Goal: Task Accomplishment & Management: Complete application form

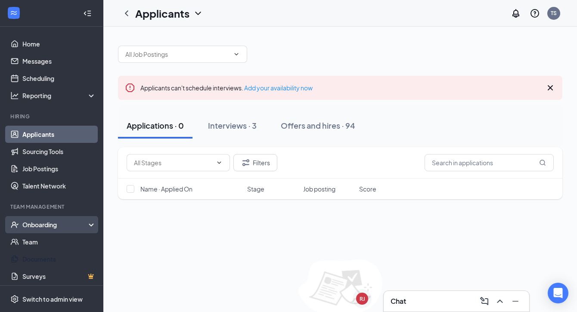
click at [46, 226] on div "Onboarding" at bounding box center [55, 224] width 66 height 9
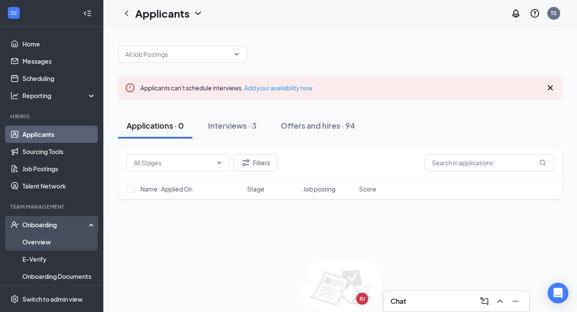
click at [46, 244] on link "Overview" at bounding box center [59, 241] width 74 height 17
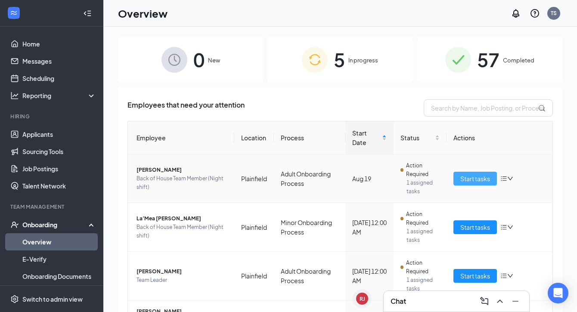
click at [480, 182] on span "Start tasks" at bounding box center [475, 178] width 30 height 9
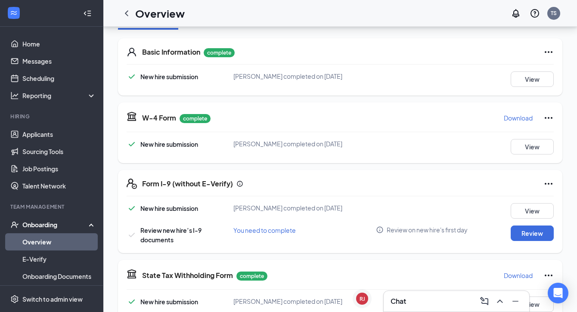
scroll to position [127, 0]
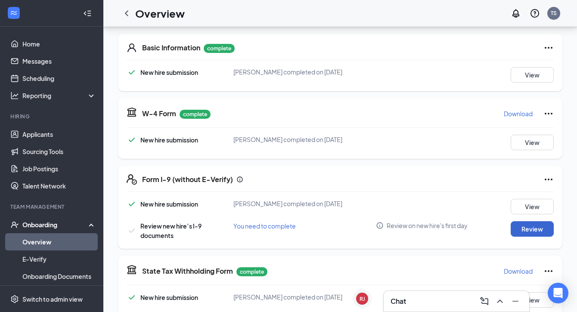
click at [529, 234] on button "Review" at bounding box center [532, 229] width 43 height 16
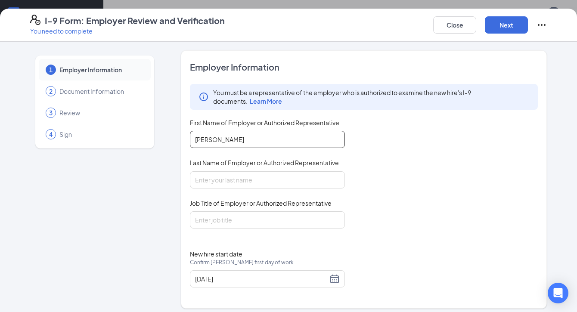
type input "[PERSON_NAME]"
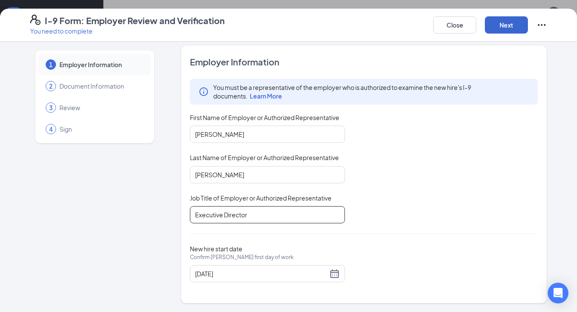
scroll to position [5, 0]
type input "Executive Director"
click at [522, 30] on button "Next" at bounding box center [506, 24] width 43 height 17
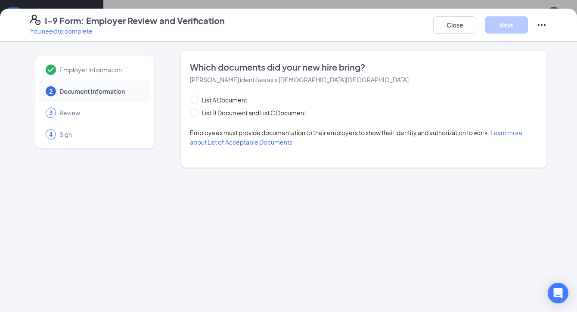
scroll to position [0, 0]
click at [261, 114] on span "List B Document and List C Document" at bounding box center [254, 112] width 111 height 9
click at [196, 114] on input "List B Document and List C Document" at bounding box center [193, 112] width 6 height 6
radio input "true"
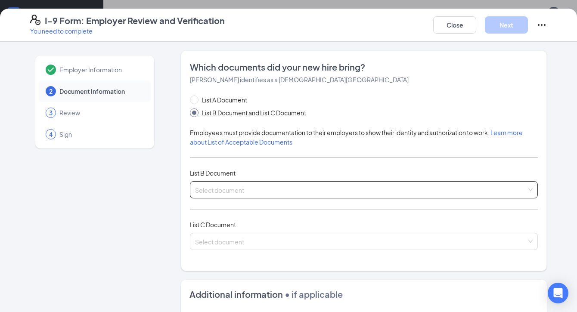
click at [245, 188] on input "search" at bounding box center [361, 188] width 332 height 13
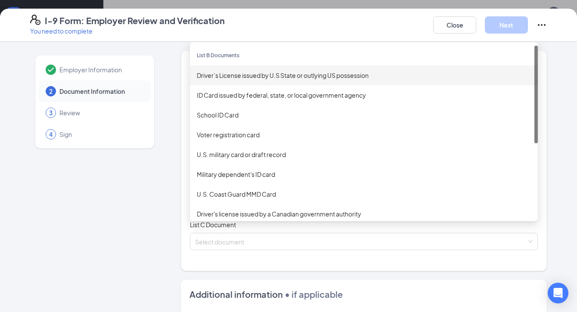
click at [238, 76] on div "Driver’s License issued by U.S State or outlying US possession" at bounding box center [364, 75] width 334 height 9
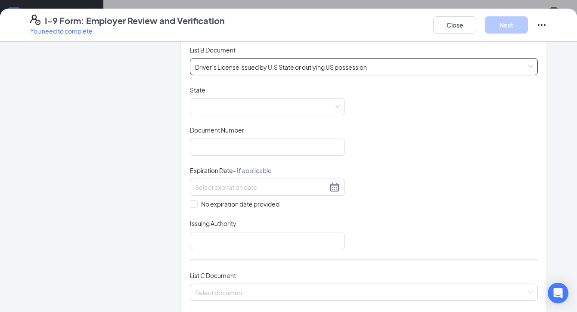
scroll to position [130, 0]
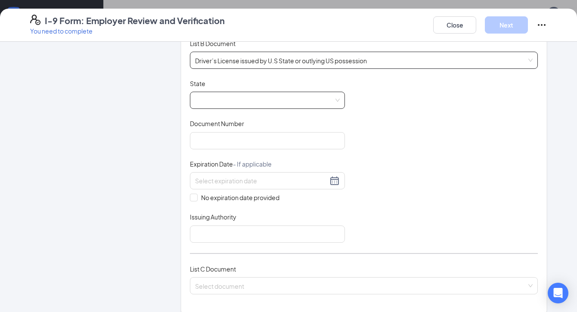
click at [234, 101] on span at bounding box center [267, 100] width 145 height 16
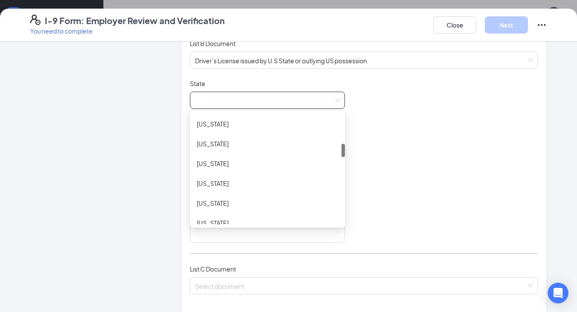
scroll to position [253, 0]
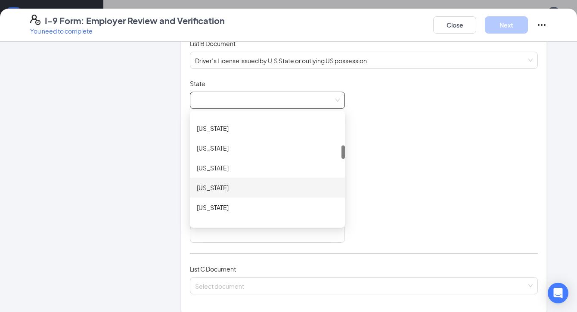
click at [244, 192] on div "[US_STATE]" at bounding box center [267, 188] width 155 height 20
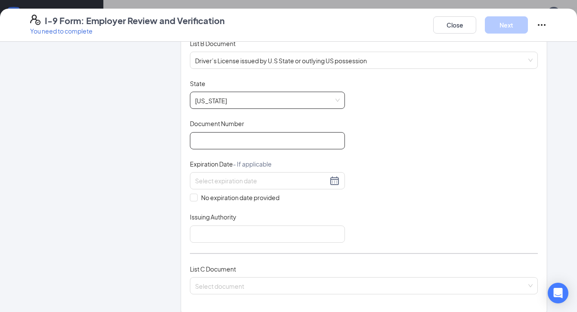
click at [240, 132] on input "Document Number" at bounding box center [267, 140] width 155 height 17
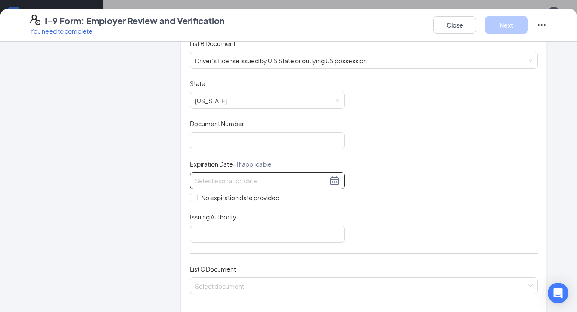
click at [239, 188] on div at bounding box center [267, 180] width 155 height 17
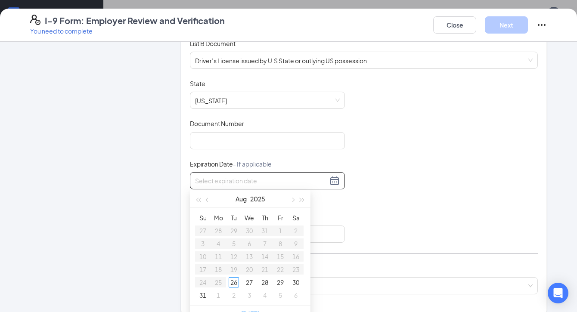
click at [409, 165] on div "Document Title Driver’s License issued by [DEMOGRAPHIC_DATA] State or outlying …" at bounding box center [364, 161] width 348 height 164
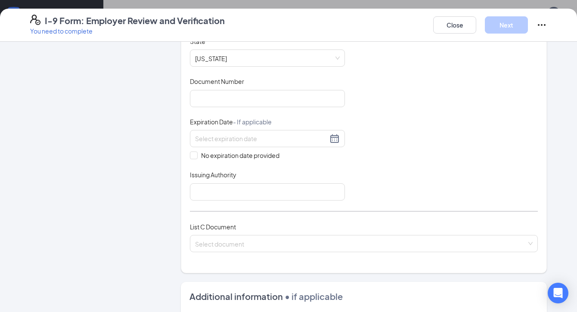
scroll to position [176, 0]
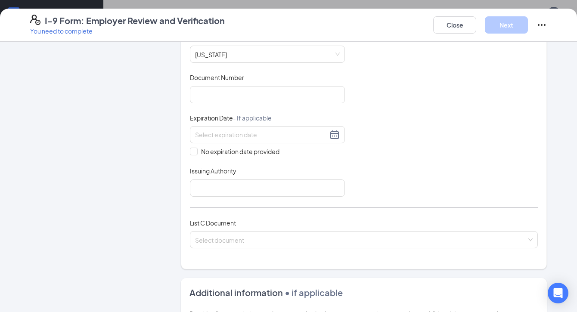
click at [260, 250] on div "List C Document Select document" at bounding box center [364, 238] width 348 height 40
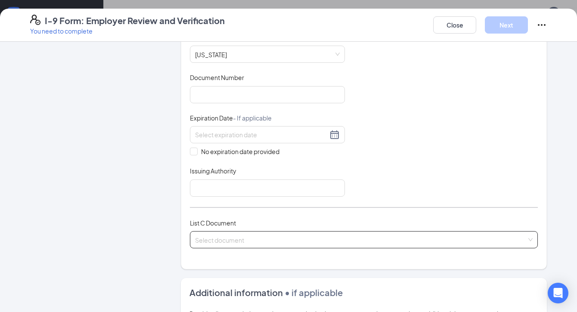
click at [260, 238] on input "search" at bounding box center [361, 238] width 332 height 13
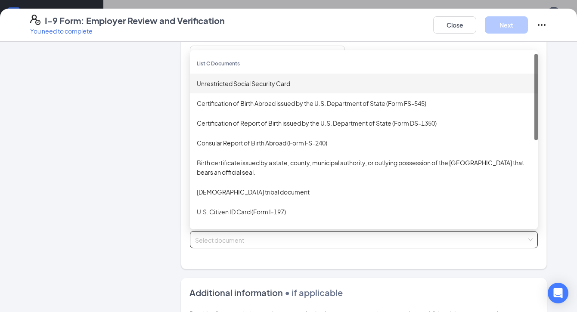
click at [246, 82] on div "Unrestricted Social Security Card" at bounding box center [364, 83] width 334 height 9
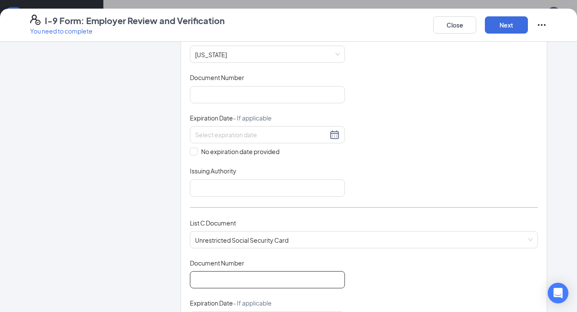
click at [246, 273] on input "Document Number" at bounding box center [267, 279] width 155 height 17
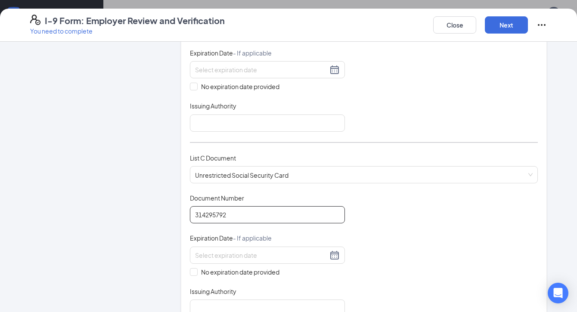
scroll to position [255, 0]
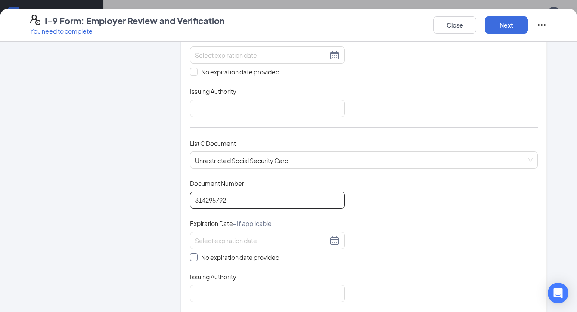
type input "314295792"
click at [194, 258] on span at bounding box center [194, 258] width 8 height 8
click at [194, 258] on input "No expiration date provided" at bounding box center [193, 257] width 6 height 6
checkbox input "true"
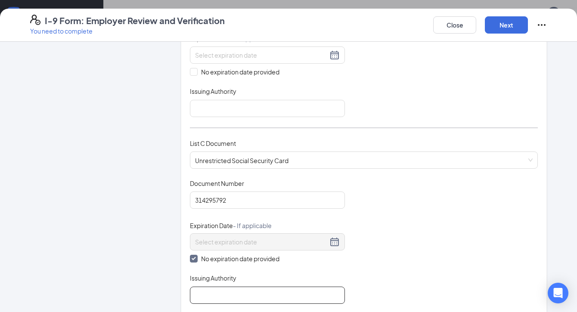
click at [206, 289] on input "Issuing Authority" at bounding box center [267, 295] width 155 height 17
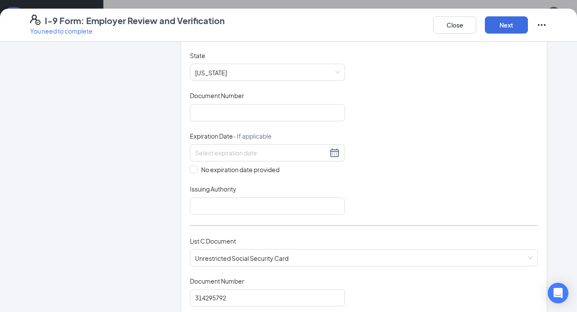
scroll to position [148, 0]
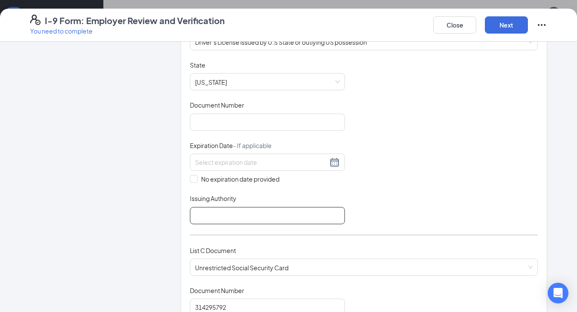
type input "[GEOGRAPHIC_DATA]"
click at [309, 216] on input "Issuing Authority" at bounding box center [267, 215] width 155 height 17
type input "[US_STATE]"
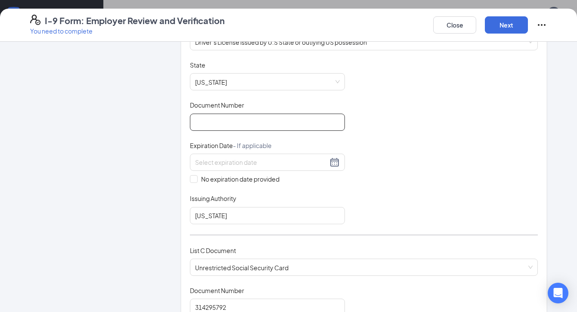
click at [273, 127] on input "Document Number" at bounding box center [267, 122] width 155 height 17
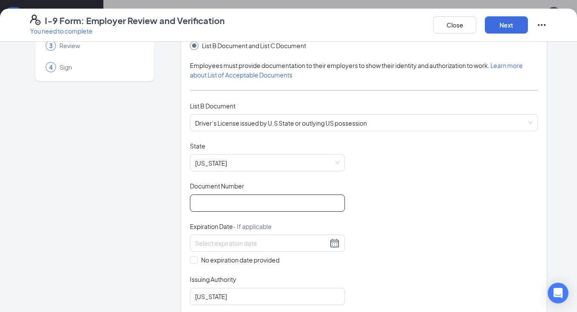
scroll to position [58, 0]
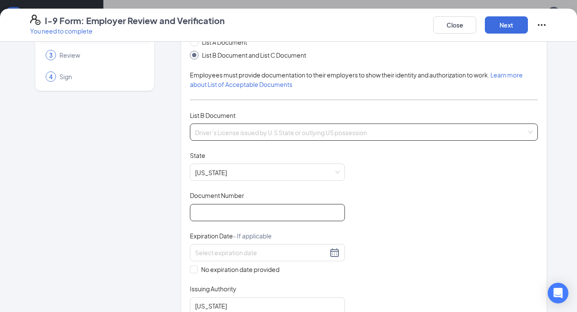
click at [302, 125] on div "Driver’s License issued by U.S State or outlying [DEMOGRAPHIC_DATA] possession …" at bounding box center [364, 132] width 348 height 17
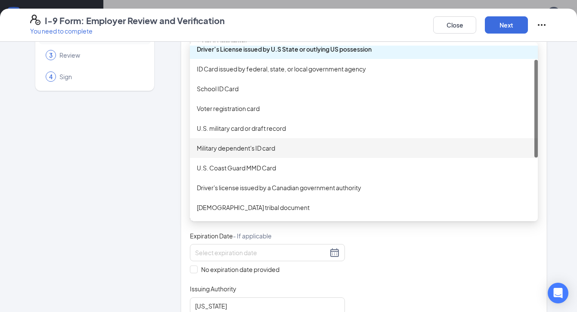
scroll to position [25, 0]
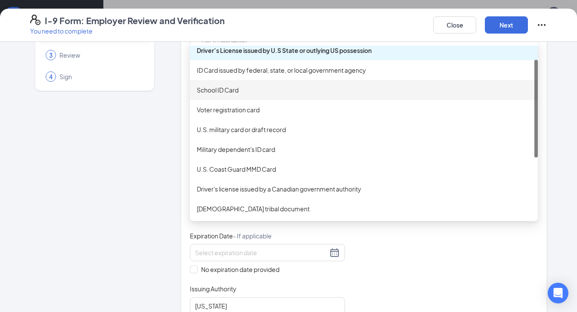
click at [296, 89] on div "School ID Card" at bounding box center [364, 89] width 334 height 9
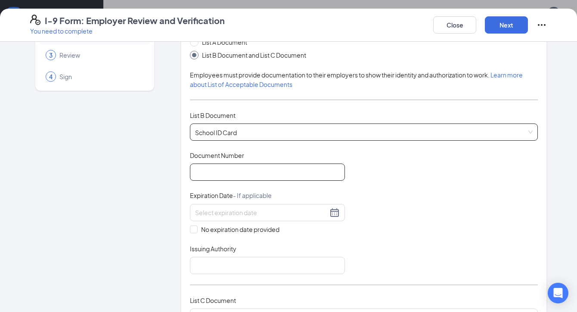
click at [282, 168] on input "Document Number" at bounding box center [267, 172] width 155 height 17
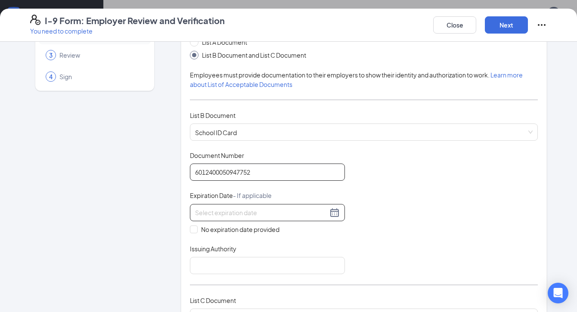
type input "6012400050947752"
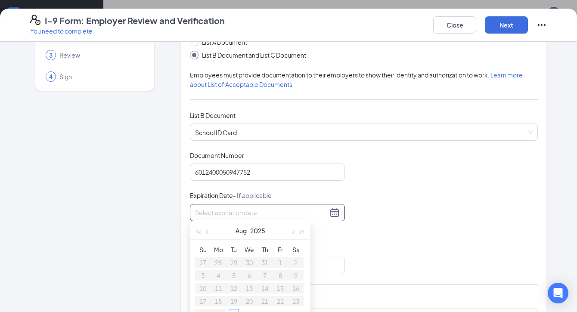
click at [241, 211] on input at bounding box center [261, 212] width 133 height 9
click at [303, 231] on span "button" at bounding box center [302, 232] width 4 height 4
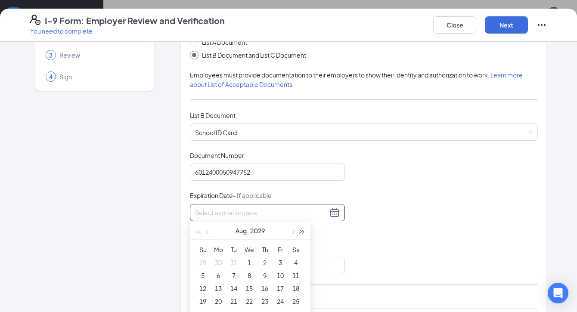
click at [303, 231] on span "button" at bounding box center [302, 232] width 4 height 4
type input "[DATE]"
click at [291, 232] on span "button" at bounding box center [292, 232] width 4 height 4
click at [207, 230] on button "button" at bounding box center [207, 230] width 9 height 17
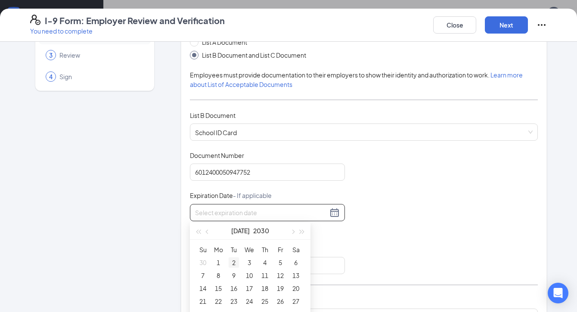
type input "[DATE]"
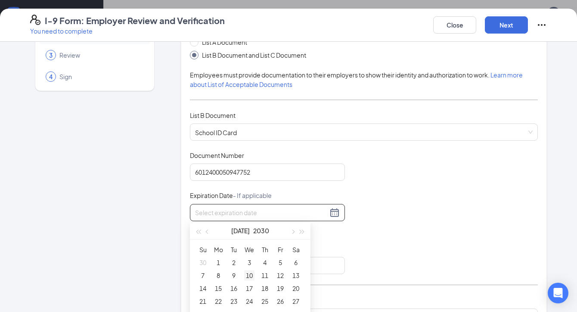
type input "[DATE]"
click at [248, 276] on div "10" at bounding box center [249, 275] width 10 height 10
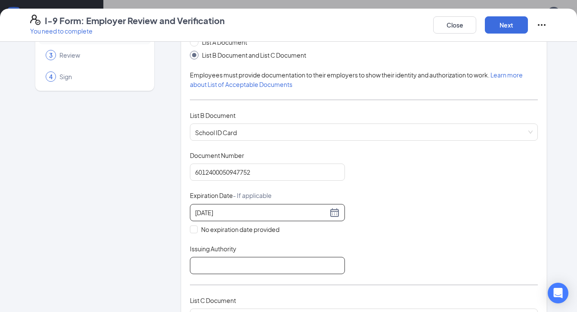
click at [260, 265] on input "Issuing Authority" at bounding box center [267, 265] width 155 height 17
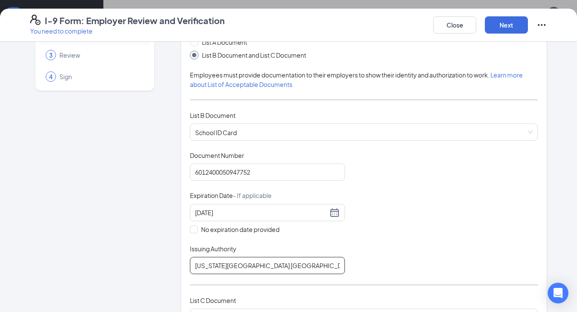
type input "[US_STATE][GEOGRAPHIC_DATA] [GEOGRAPHIC_DATA]"
click at [464, 262] on div "Document Title School ID Card Document Number 6012400050947752 Expiration Date …" at bounding box center [364, 212] width 348 height 123
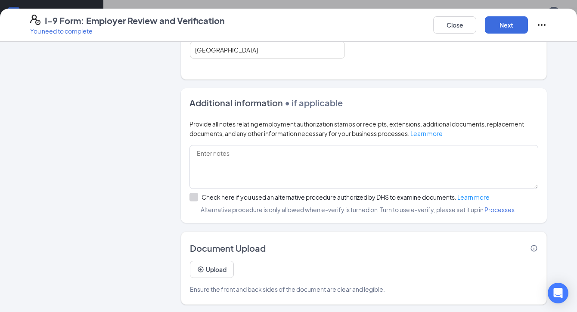
scroll to position [460, 0]
click at [503, 29] on button "Next" at bounding box center [506, 24] width 43 height 17
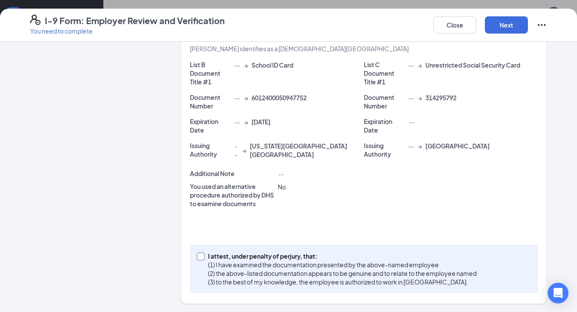
scroll to position [175, 0]
click at [219, 257] on p "I attest, under penalty of perjury, that:" at bounding box center [342, 256] width 269 height 9
click at [203, 257] on input "I attest, under penalty of [PERSON_NAME], that: (1) I have examined the documen…" at bounding box center [200, 256] width 6 height 6
checkbox input "true"
click at [504, 22] on button "Next" at bounding box center [506, 24] width 43 height 17
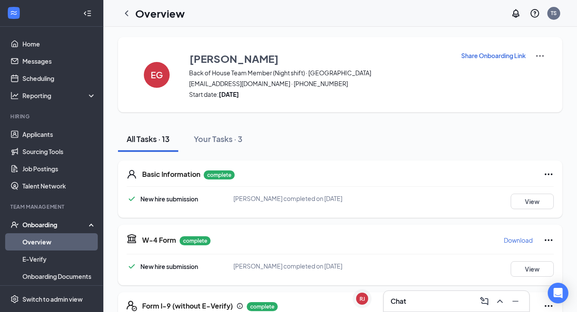
scroll to position [0, 0]
click at [63, 249] on link "Overview" at bounding box center [59, 241] width 74 height 17
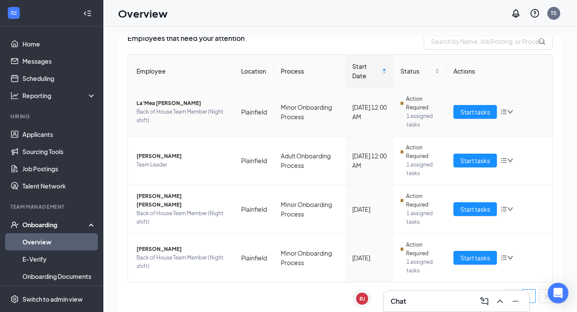
scroll to position [67, 0]
